Goal: Information Seeking & Learning: Learn about a topic

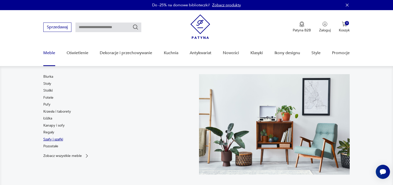
click at [48, 137] on link "Szafy i szafki" at bounding box center [53, 139] width 20 height 5
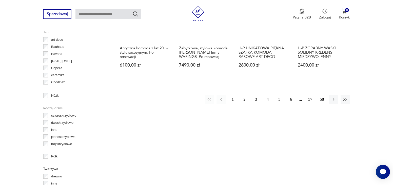
scroll to position [538, 0]
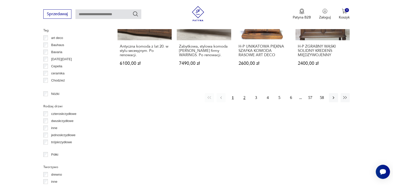
click at [247, 93] on button "2" at bounding box center [244, 97] width 9 height 9
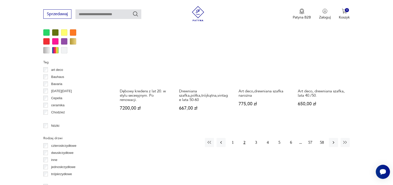
scroll to position [514, 0]
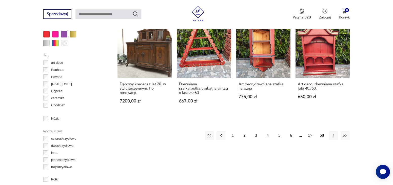
click at [254, 131] on button "3" at bounding box center [255, 135] width 9 height 9
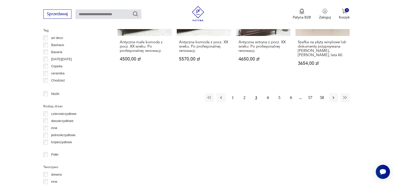
scroll to position [539, 0]
click at [268, 93] on button "4" at bounding box center [267, 97] width 9 height 9
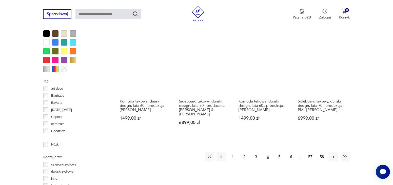
scroll to position [488, 0]
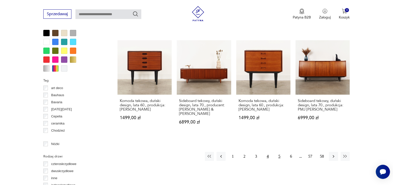
click at [278, 152] on button "5" at bounding box center [278, 156] width 9 height 9
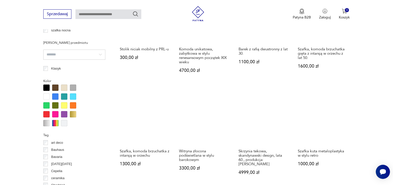
scroll to position [488, 0]
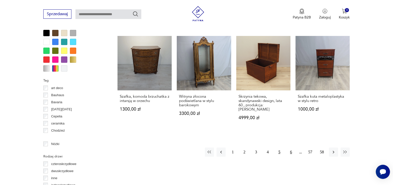
click at [293, 148] on button "6" at bounding box center [290, 151] width 9 height 9
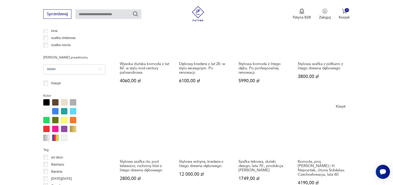
scroll to position [463, 0]
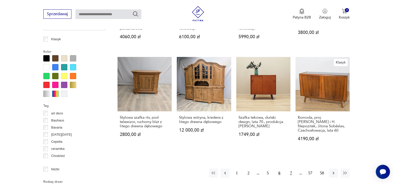
click at [290, 171] on button "7" at bounding box center [290, 172] width 9 height 9
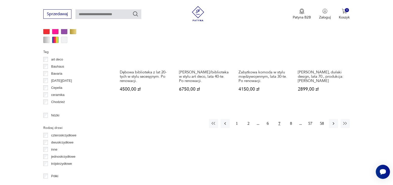
scroll to position [590, 0]
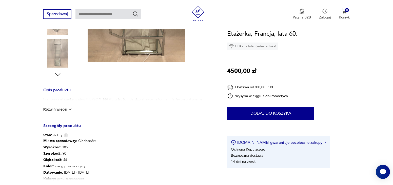
scroll to position [228, 0]
